Goal: Task Accomplishment & Management: Manage account settings

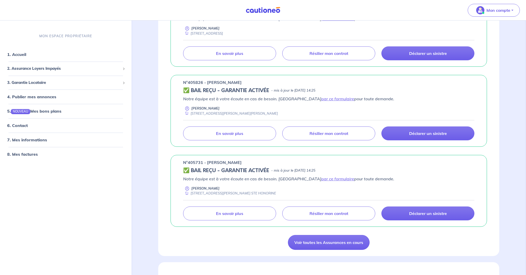
scroll to position [294, 0]
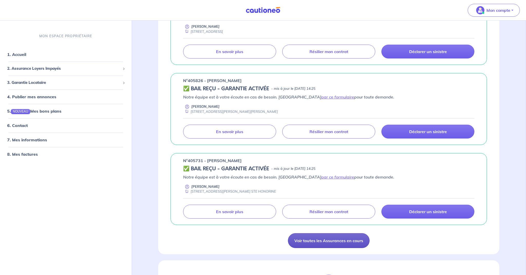
click at [336, 240] on link "Voir toutes les Assurances en cours" at bounding box center [329, 240] width 82 height 15
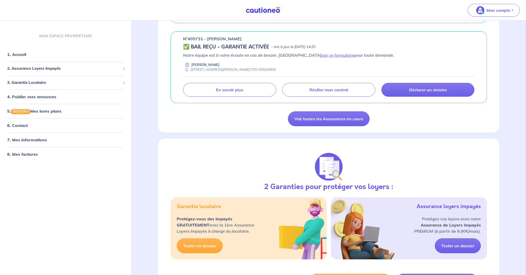
scroll to position [407, 0]
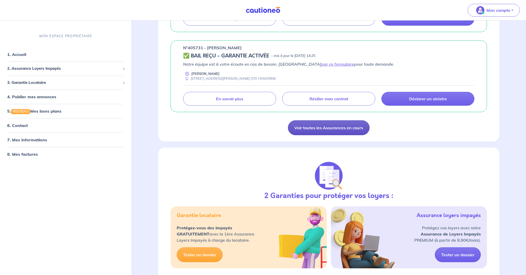
click at [302, 127] on link "Voir toutes les Assurances en cours" at bounding box center [329, 127] width 82 height 15
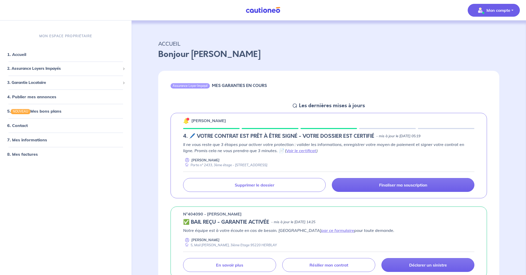
click at [340, 10] on p "Mon compte" at bounding box center [498, 10] width 24 height 6
click at [340, 30] on link "Mes informations" at bounding box center [488, 32] width 41 height 8
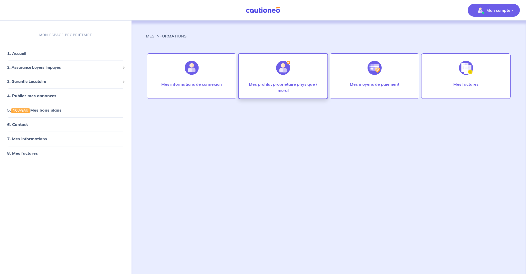
click at [305, 80] on div "Mes profils : propriétaire physique / moral" at bounding box center [282, 75] width 89 height 45
click at [340, 11] on p "Mon compte" at bounding box center [498, 10] width 24 height 6
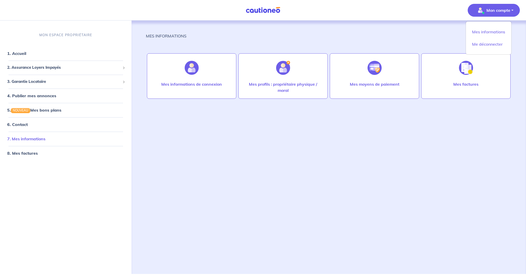
click at [32, 139] on link "7. Mes informations" at bounding box center [26, 139] width 38 height 5
click at [40, 67] on span "2. Assurance Loyers Impayés" at bounding box center [63, 68] width 113 height 6
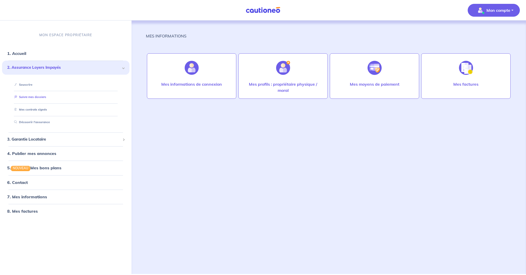
click at [37, 96] on link "Suivre mes dossiers" at bounding box center [29, 98] width 34 height 4
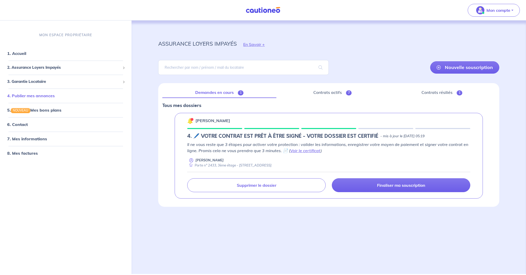
click at [39, 97] on link "4. Publier mes annonces" at bounding box center [31, 95] width 48 height 5
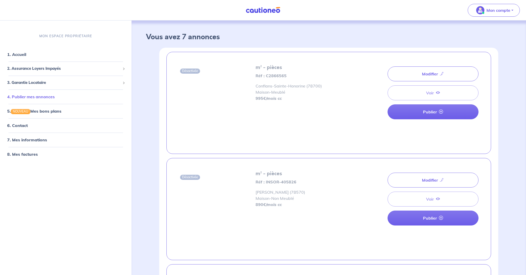
click at [41, 96] on link "4. Publier mes annonces" at bounding box center [31, 96] width 48 height 5
click at [39, 83] on span "3. Garantie Locataire" at bounding box center [63, 83] width 113 height 6
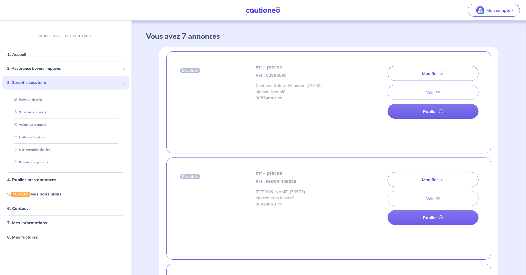
scroll to position [0, 0]
click at [34, 113] on link "Suivre mes dossiers" at bounding box center [29, 112] width 34 height 4
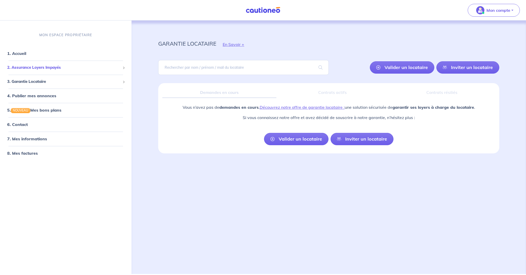
click at [37, 67] on span "2. Assurance Loyers Impayés" at bounding box center [63, 68] width 113 height 6
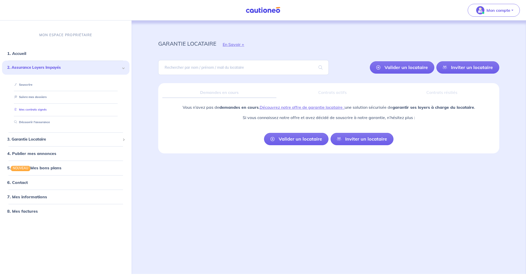
click at [37, 109] on link "Mes contrats signés" at bounding box center [29, 110] width 35 height 4
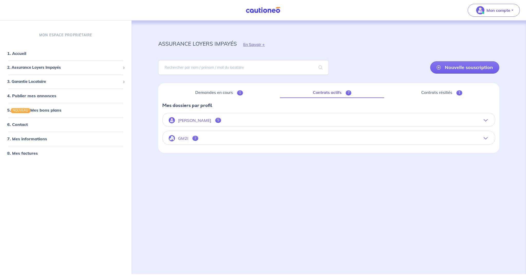
click at [340, 138] on button "GM2I 2" at bounding box center [329, 138] width 332 height 12
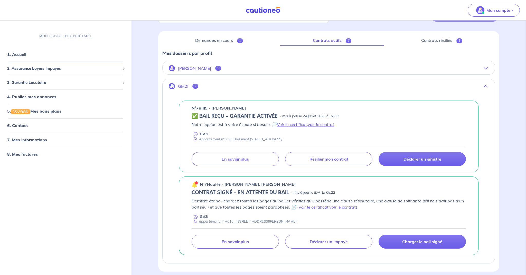
scroll to position [52, 0]
click at [205, 67] on p "[PERSON_NAME]" at bounding box center [194, 68] width 33 height 5
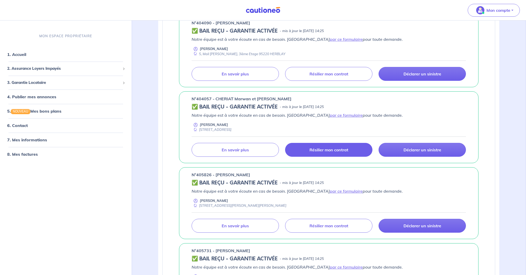
scroll to position [119, 0]
click at [338, 152] on p "Résilier mon contrat" at bounding box center [328, 150] width 39 height 5
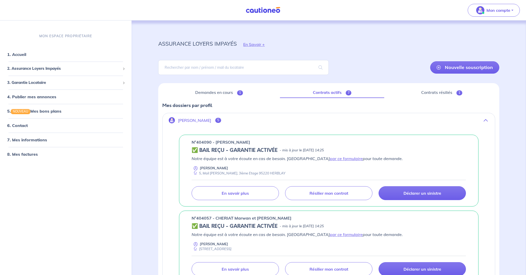
scroll to position [0, 0]
click at [340, 92] on link "Contrats résiliés 1" at bounding box center [441, 92] width 107 height 11
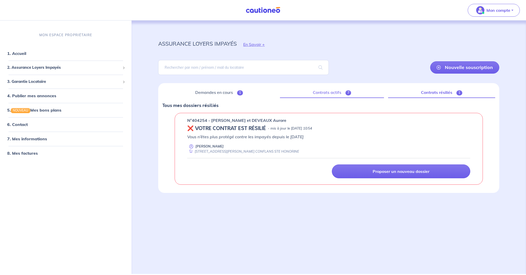
click at [323, 95] on link "Contrats actifs 7" at bounding box center [332, 92] width 104 height 11
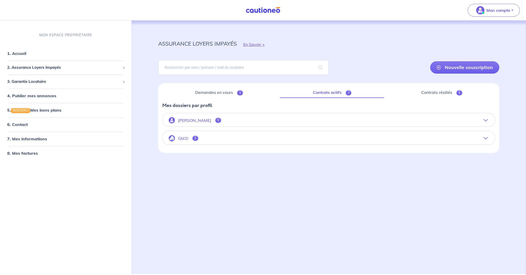
click at [205, 119] on p "[PERSON_NAME]" at bounding box center [194, 120] width 33 height 5
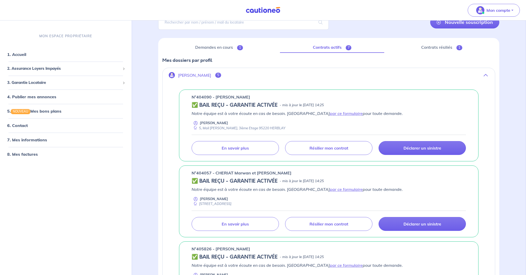
scroll to position [69, 0]
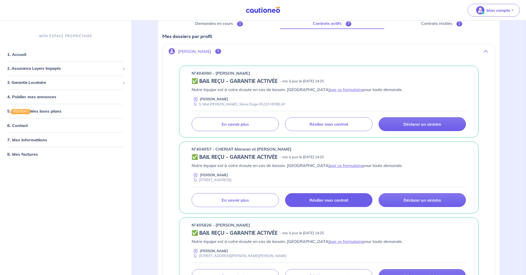
click at [327, 200] on p "Résilier mon contrat" at bounding box center [328, 200] width 39 height 5
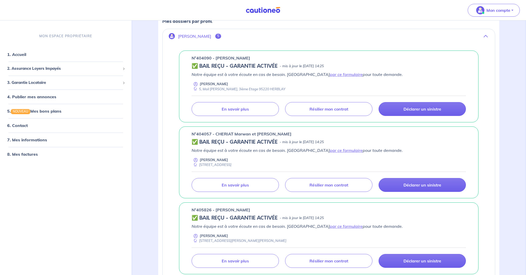
scroll to position [89, 0]
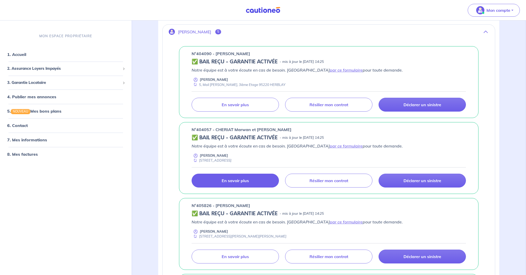
click at [226, 182] on p "En savoir plus" at bounding box center [235, 180] width 27 height 5
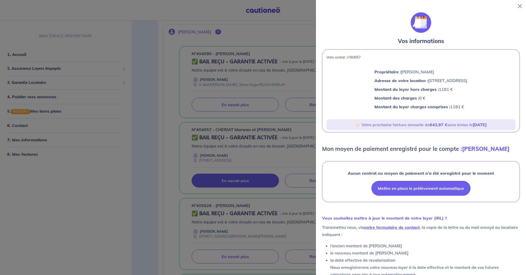
scroll to position [0, 0]
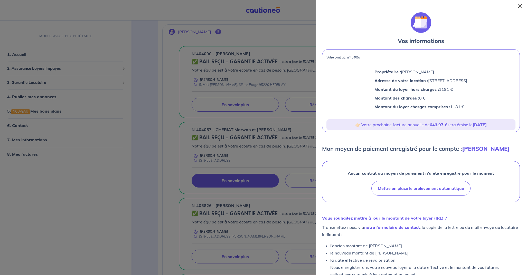
click at [340, 6] on button "Close" at bounding box center [520, 6] width 8 height 8
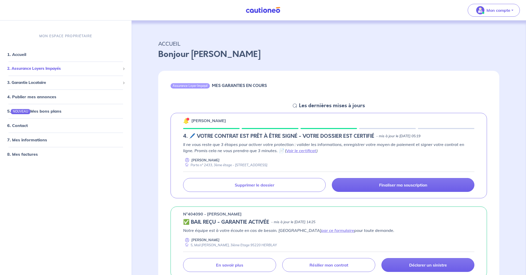
click at [45, 67] on span "2. Assurance Loyers Impayés" at bounding box center [63, 69] width 113 height 6
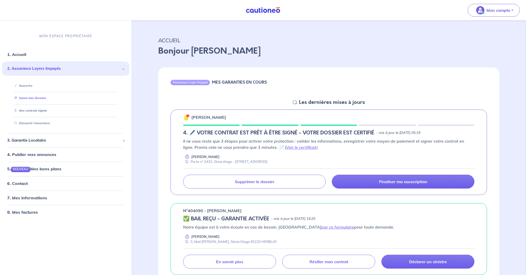
scroll to position [3, 0]
click at [37, 100] on link "Suivre mes dossiers" at bounding box center [29, 99] width 34 height 4
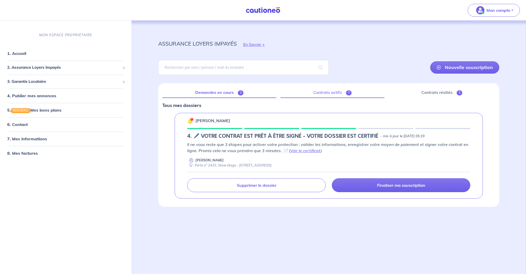
click at [329, 93] on link "Contrats actifs 7" at bounding box center [332, 92] width 104 height 11
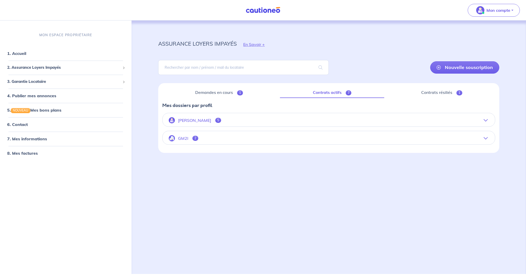
click at [208, 121] on p "[PERSON_NAME]" at bounding box center [194, 120] width 33 height 5
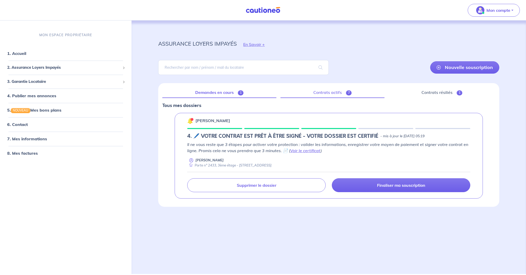
click at [324, 95] on link "Contrats actifs 7" at bounding box center [332, 92] width 104 height 11
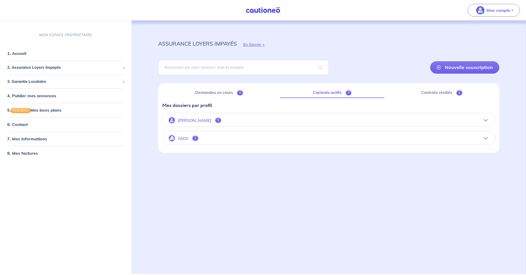
click at [340, 118] on button "[PERSON_NAME] 5" at bounding box center [329, 120] width 332 height 12
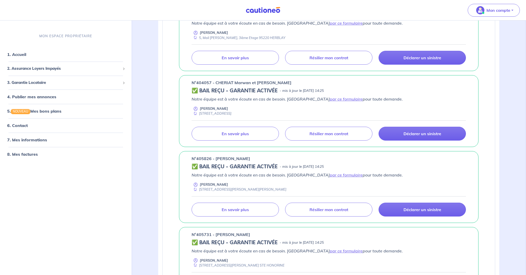
scroll to position [136, 0]
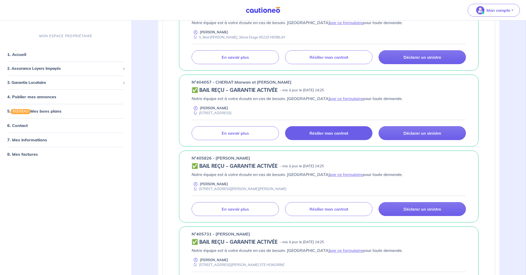
click at [326, 132] on p "Résilier mon contrat" at bounding box center [328, 133] width 39 height 5
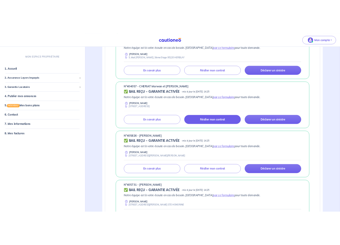
scroll to position [136, 0]
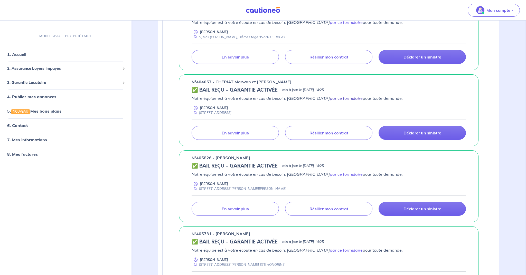
click at [330, 100] on link "par ce formulaire" at bounding box center [346, 98] width 33 height 5
drag, startPoint x: 212, startPoint y: 82, endPoint x: 196, endPoint y: 81, distance: 16.4
click at [196, 81] on p "n°404057 - CHERIAT Marwan et [PERSON_NAME]" at bounding box center [242, 82] width 100 height 6
copy p "°404057"
drag, startPoint x: 286, startPoint y: 81, endPoint x: 251, endPoint y: 82, distance: 35.2
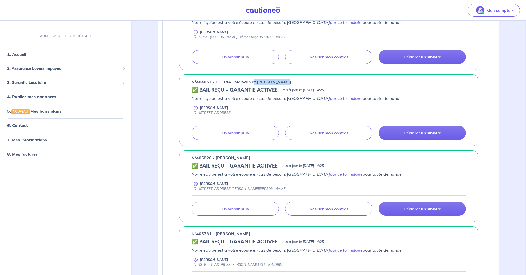
click at [255, 81] on p "n°404057 - CHERIAT Marwan et [PERSON_NAME]" at bounding box center [242, 82] width 100 height 6
drag, startPoint x: 216, startPoint y: 81, endPoint x: 274, endPoint y: 82, distance: 58.8
click at [288, 81] on div "n°404057 - CHERIAT Marwan et [PERSON_NAME]" at bounding box center [329, 82] width 274 height 6
copy p "CHERIAT [PERSON_NAME] et [PERSON_NAME]"
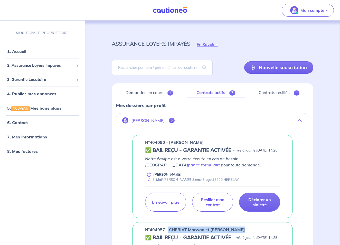
scroll to position [0, 0]
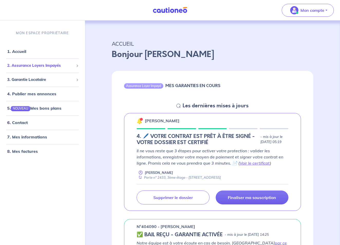
click at [32, 64] on span "2. Assurance Loyers Impayés" at bounding box center [40, 66] width 67 height 6
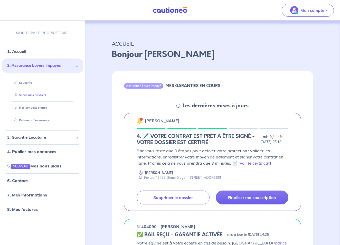
click at [33, 96] on link "Suivre mes dossiers" at bounding box center [29, 95] width 34 height 4
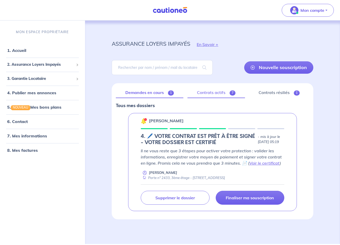
scroll to position [1, 0]
click at [214, 92] on link "Contrats actifs 7" at bounding box center [216, 92] width 58 height 11
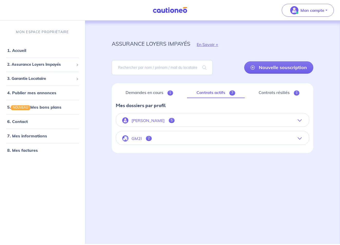
click at [212, 93] on link "Contrats actifs 7" at bounding box center [216, 92] width 58 height 11
click at [151, 121] on p "[PERSON_NAME]" at bounding box center [147, 120] width 33 height 5
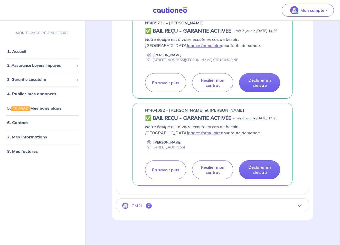
scroll to position [411, 0]
click at [140, 206] on p "GM2I" at bounding box center [136, 205] width 10 height 5
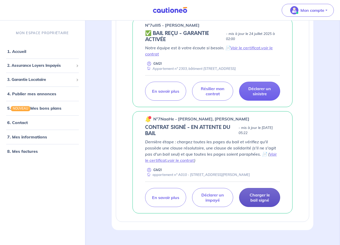
scroll to position [135, 1]
click at [260, 201] on p "Charger le bail signé" at bounding box center [259, 198] width 28 height 10
click at [259, 202] on p "Charger le bail signé" at bounding box center [259, 198] width 28 height 10
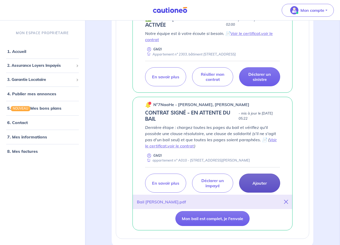
scroll to position [149, 0]
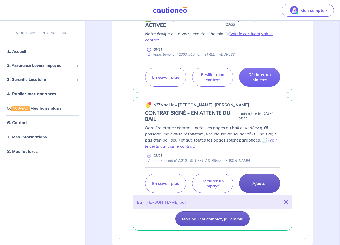
click at [211, 225] on button "Mon bail est complet, je l'envoie" at bounding box center [212, 218] width 74 height 15
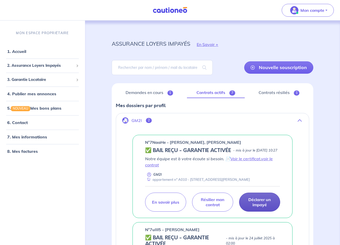
scroll to position [0, 0]
